Goal: Transaction & Acquisition: Purchase product/service

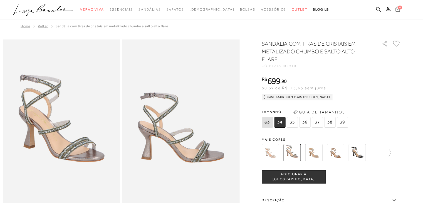
click at [313, 154] on img at bounding box center [313, 152] width 17 height 17
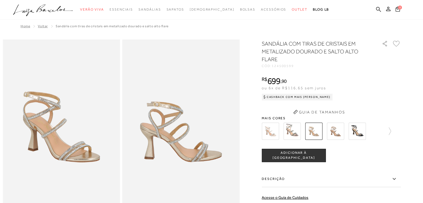
click at [291, 130] on div "SANDÁLIA COM TIRAS DE CRISTAIS EM METALIZADO DOURADO E SALTO ALTO FLARE CÓD: 12…" at bounding box center [330, 157] width 139 height 234
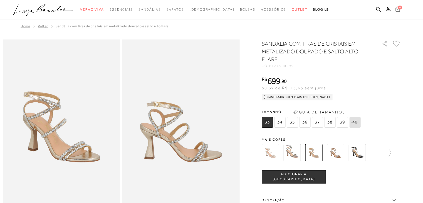
click at [296, 151] on img at bounding box center [291, 152] width 17 height 17
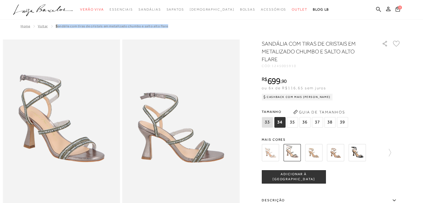
drag, startPoint x: 168, startPoint y: 28, endPoint x: 54, endPoint y: 24, distance: 114.0
click at [54, 24] on div "Home Voltar SANDÁLIA COM TIRAS DE CRISTAIS EM METALIZADO CHUMBO E SALTO ALTO FL…" at bounding box center [211, 26] width 417 height 14
click at [176, 30] on div "Home Voltar SANDÁLIA COM TIRAS DE CRISTAIS EM METALIZADO CHUMBO E SALTO ALTO FL…" at bounding box center [211, 26] width 417 height 14
drag, startPoint x: 167, startPoint y: 26, endPoint x: 49, endPoint y: 29, distance: 117.8
click at [49, 29] on div "Home Voltar SANDÁLIA COM TIRAS DE CRISTAIS EM METALIZADO CHUMBO E SALTO ALTO FL…" at bounding box center [211, 26] width 417 height 14
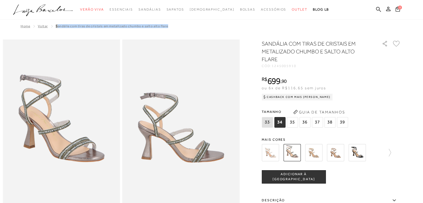
click at [56, 26] on span "SANDÁLIA COM TIRAS DE CRISTAIS EM METALIZADO CHUMBO E SALTO ALTO FLARE" at bounding box center [112, 26] width 112 height 4
drag, startPoint x: 162, startPoint y: 24, endPoint x: 52, endPoint y: 21, distance: 110.1
click at [52, 21] on div "Home Voltar SANDÁLIA COM TIRAS DE CRISTAIS EM METALIZADO CHUMBO E SALTO ALTO FL…" at bounding box center [211, 26] width 417 height 14
click at [178, 26] on div "Home Voltar SANDÁLIA COM TIRAS DE CRISTAIS EM METALIZADO CHUMBO E SALTO ALTO FL…" at bounding box center [211, 26] width 417 height 14
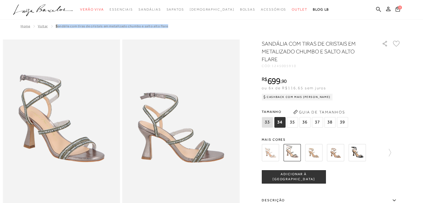
click at [181, 25] on div "Home Voltar SANDÁLIA COM TIRAS DE CRISTAIS EM METALIZADO CHUMBO E SALTO ALTO FL…" at bounding box center [211, 26] width 417 height 14
drag, startPoint x: 168, startPoint y: 22, endPoint x: 49, endPoint y: 29, distance: 119.1
click at [49, 29] on div "Home Voltar SANDÁLIA COM TIRAS DE CRISTAIS EM METALIZADO CHUMBO E SALTO ALTO FL…" at bounding box center [211, 26] width 417 height 14
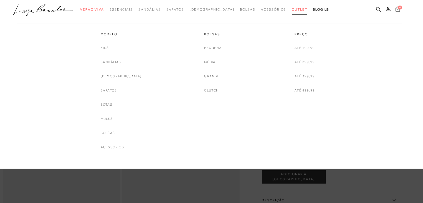
click at [291, 11] on link "Outlet" at bounding box center [299, 9] width 16 height 10
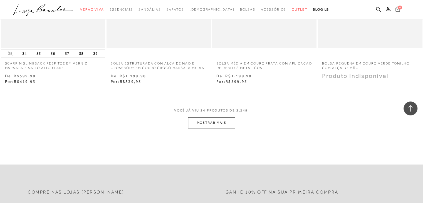
scroll to position [1167, 0]
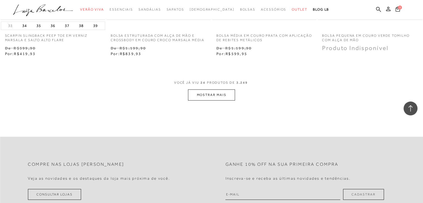
click at [217, 88] on span "VOCÊ JÁ VIU 24 PRODUTOS DE 3.249" at bounding box center [211, 84] width 75 height 10
click at [219, 91] on button "MOSTRAR MAIS" at bounding box center [211, 94] width 47 height 11
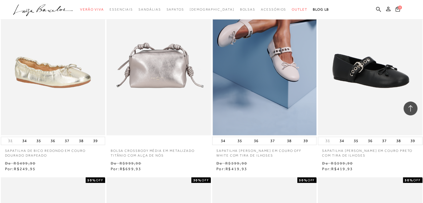
scroll to position [1278, 0]
